Goal: Information Seeking & Learning: Learn about a topic

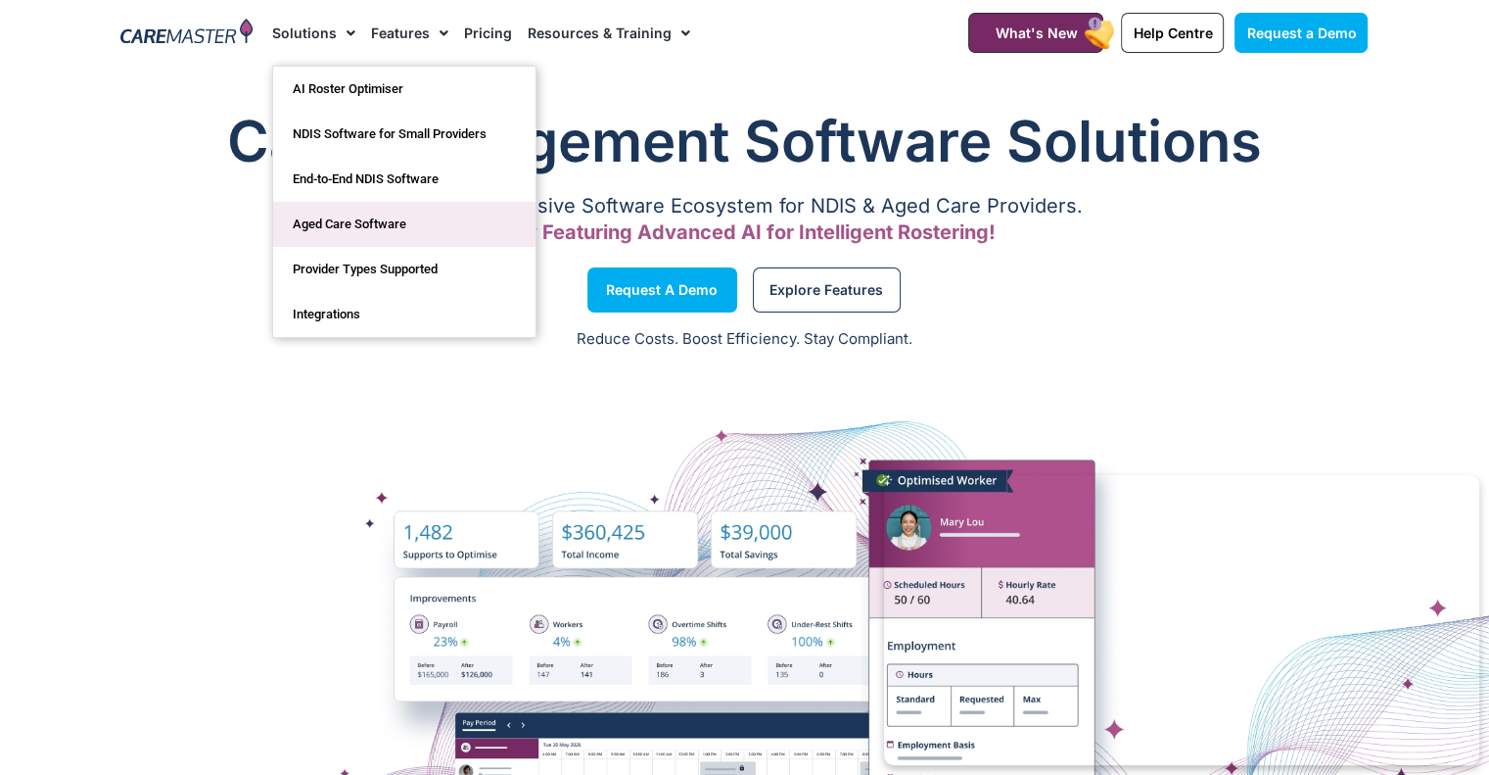
click at [342, 225] on link "Aged Care Software" at bounding box center [404, 224] width 262 height 45
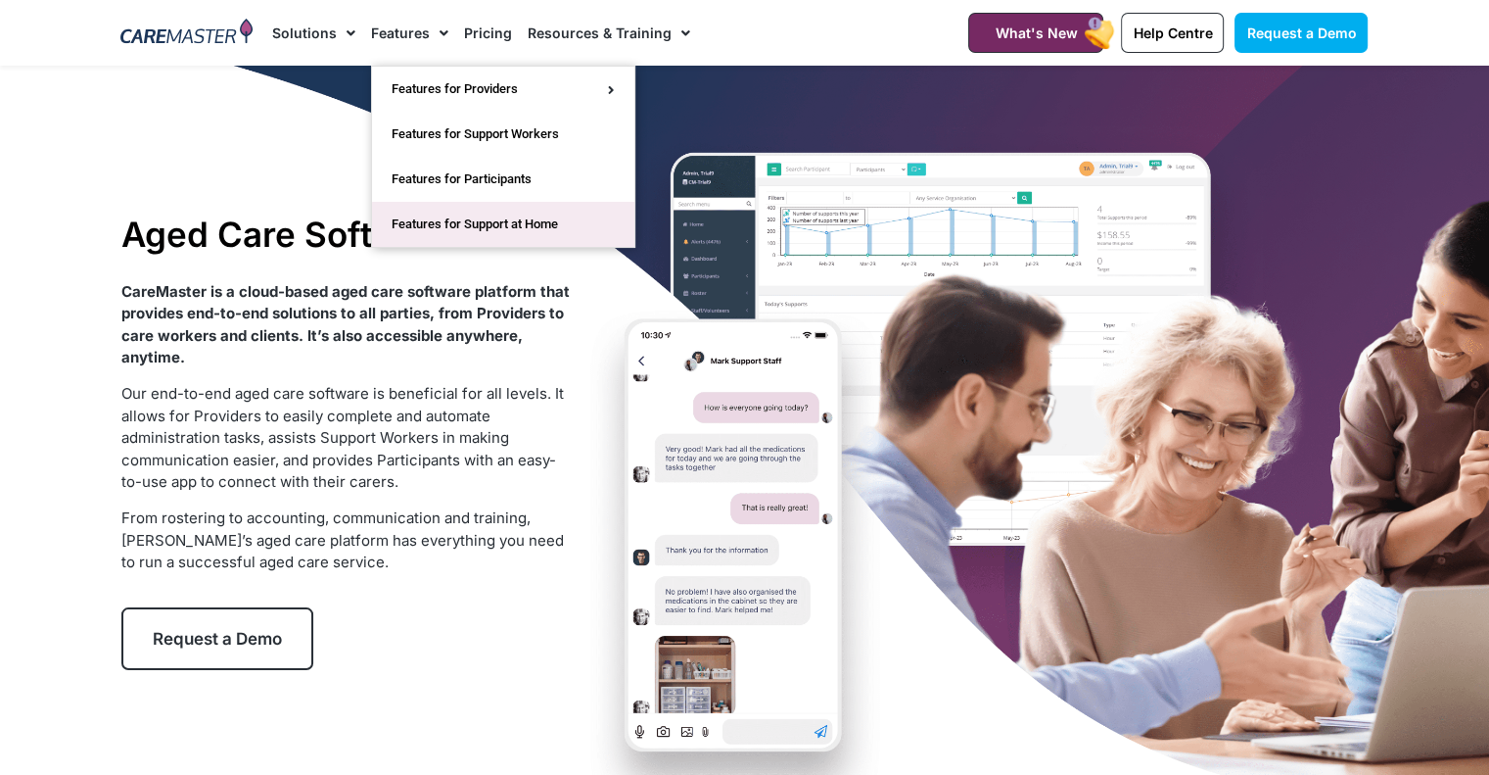
click at [536, 222] on link "Features for Support at Home" at bounding box center [503, 224] width 262 height 45
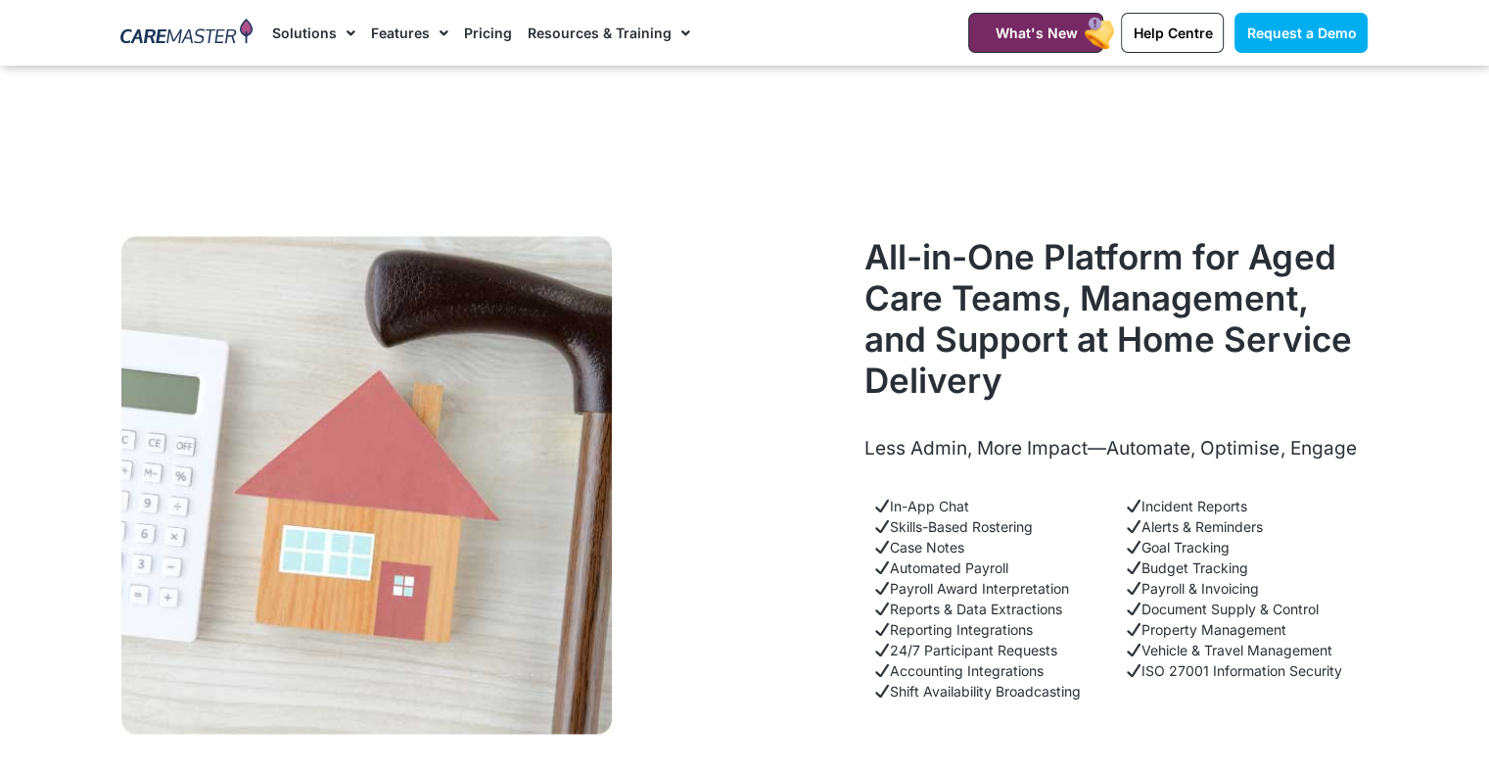
scroll to position [2938, 0]
